Goal: Information Seeking & Learning: Find specific fact

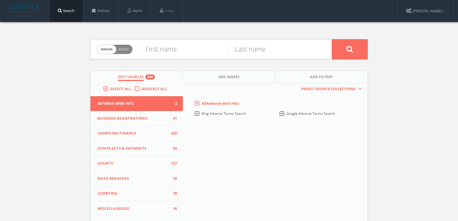
click at [112, 43] on div "Person Entity person" at bounding box center [115, 49] width 36 height 20
click at [112, 46] on span "person" at bounding box center [106, 49] width 19 height 9
checkbox input "true"
click at [162, 47] on input "text" at bounding box center [235, 49] width 193 height 15
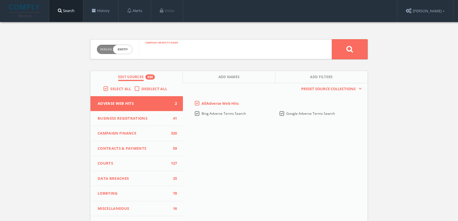
paste input "[PERSON_NAME] [PERSON_NAME] Foundation"
type input "[PERSON_NAME] [PERSON_NAME] Foundation"
click at [331, 39] on button at bounding box center [349, 49] width 36 height 20
